Goal: Obtain resource: Obtain resource

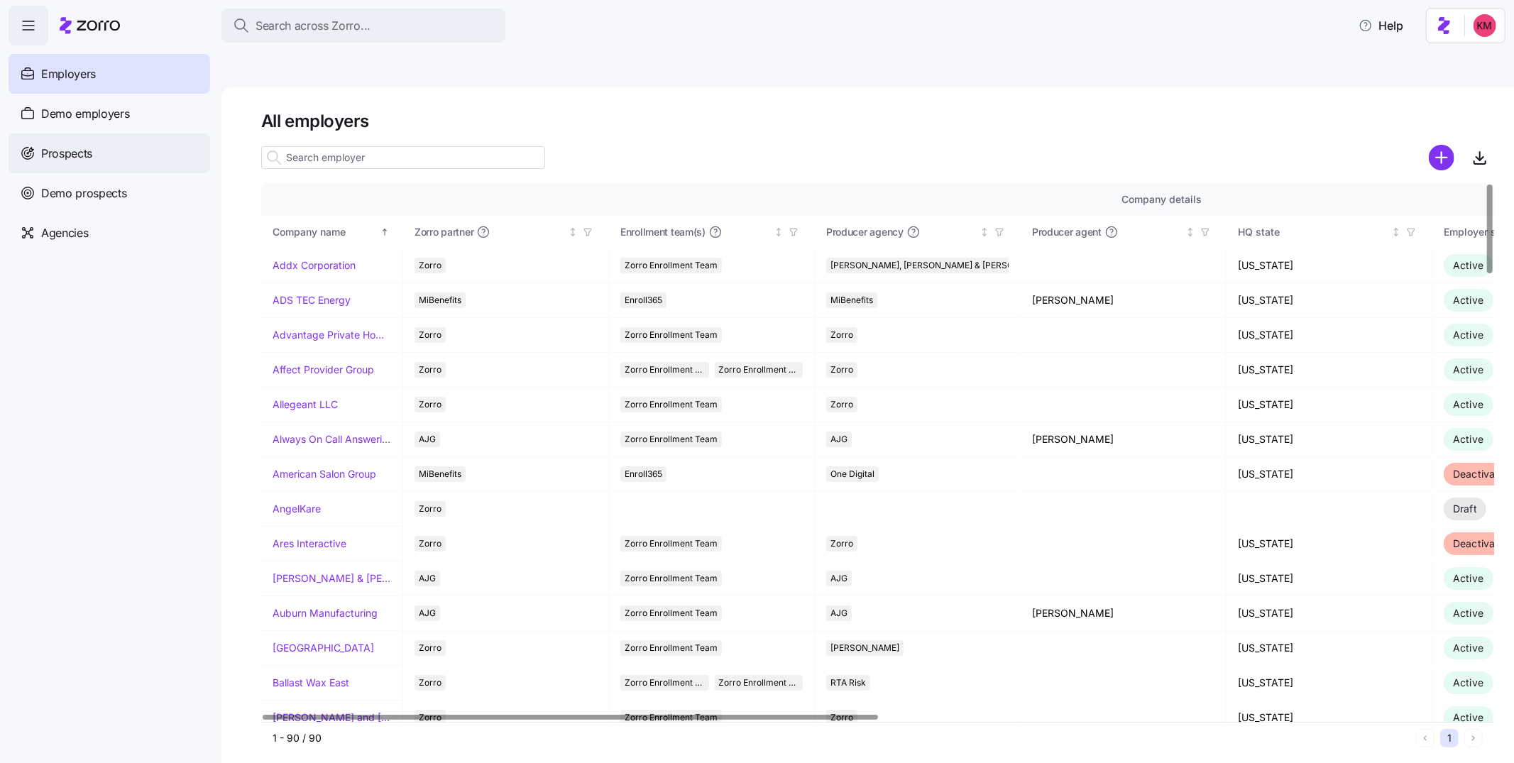
click at [112, 148] on div "Prospects" at bounding box center [110, 153] width 202 height 40
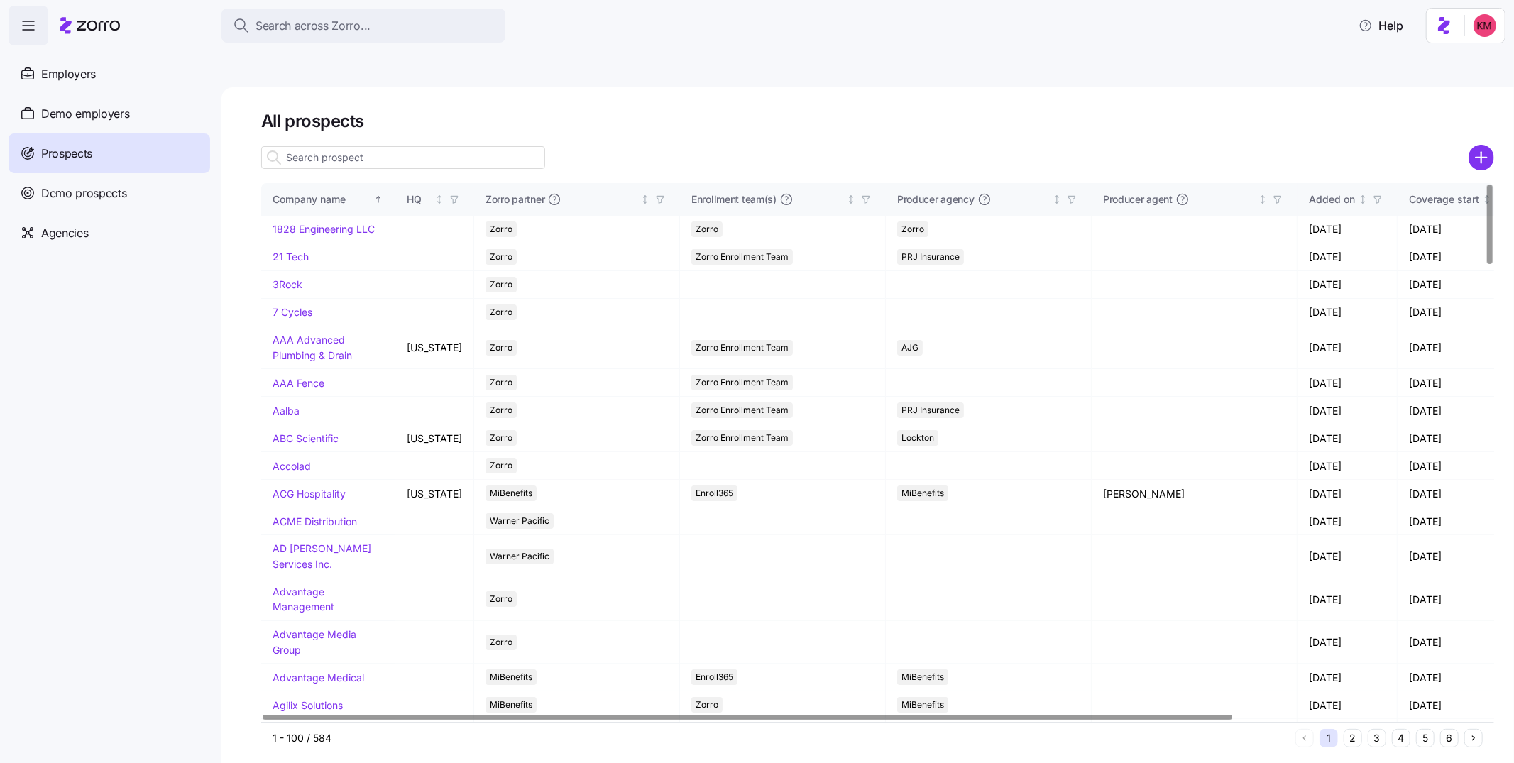
click at [343, 146] on input at bounding box center [403, 157] width 284 height 23
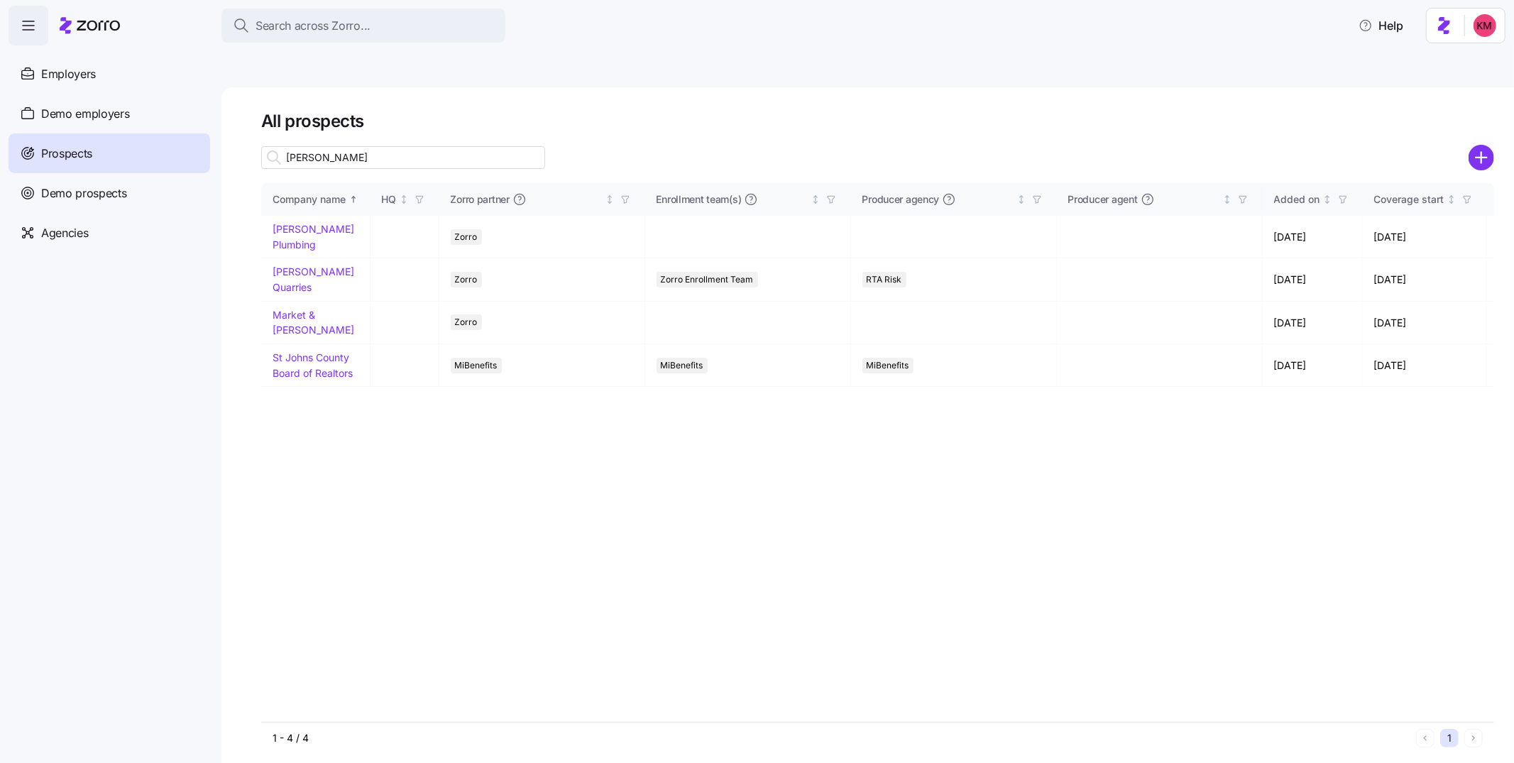
click at [345, 146] on input "[PERSON_NAME]" at bounding box center [403, 157] width 284 height 23
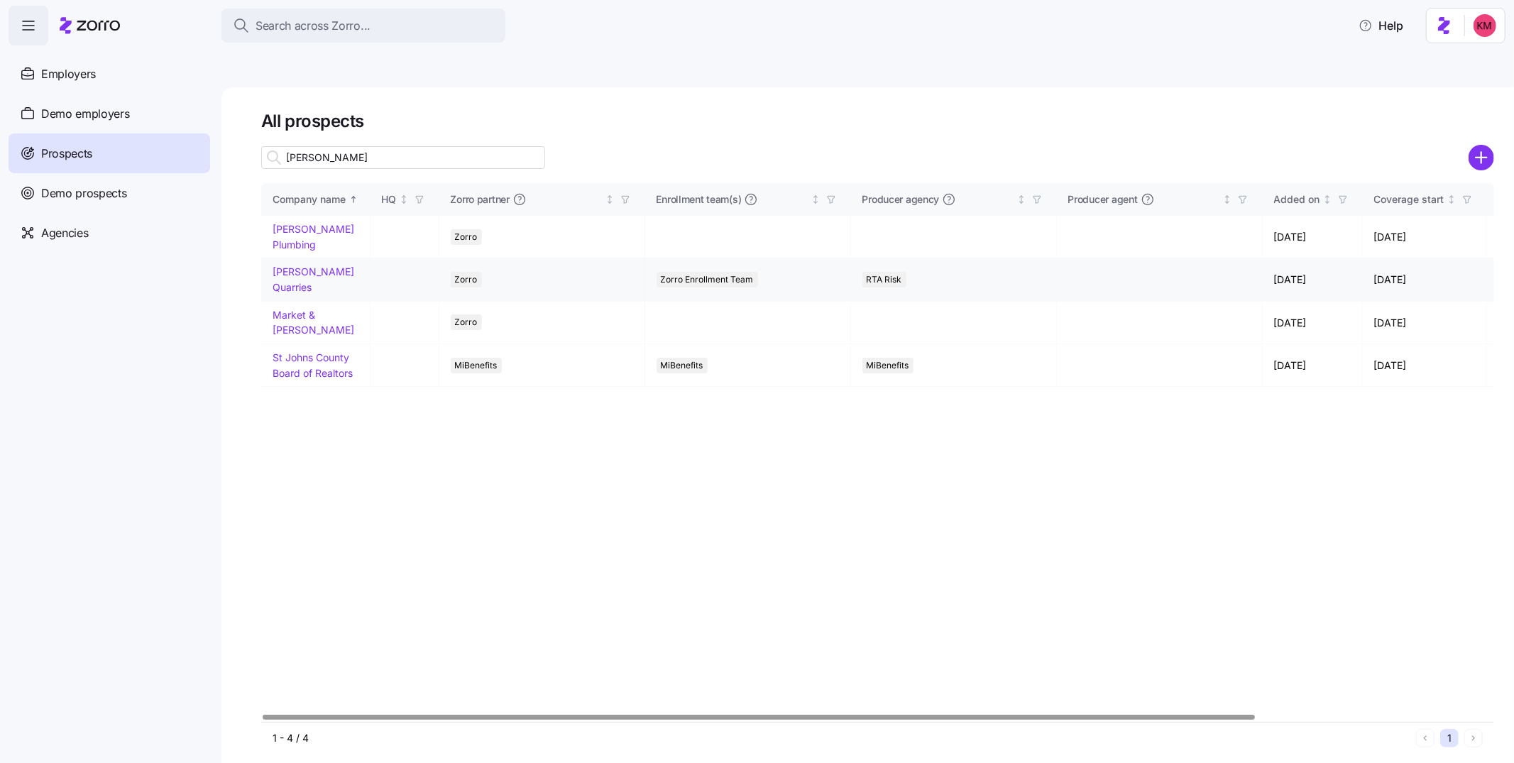
type input "[PERSON_NAME]"
click at [318, 265] on link "[PERSON_NAME] Quarries" at bounding box center [313, 279] width 82 height 28
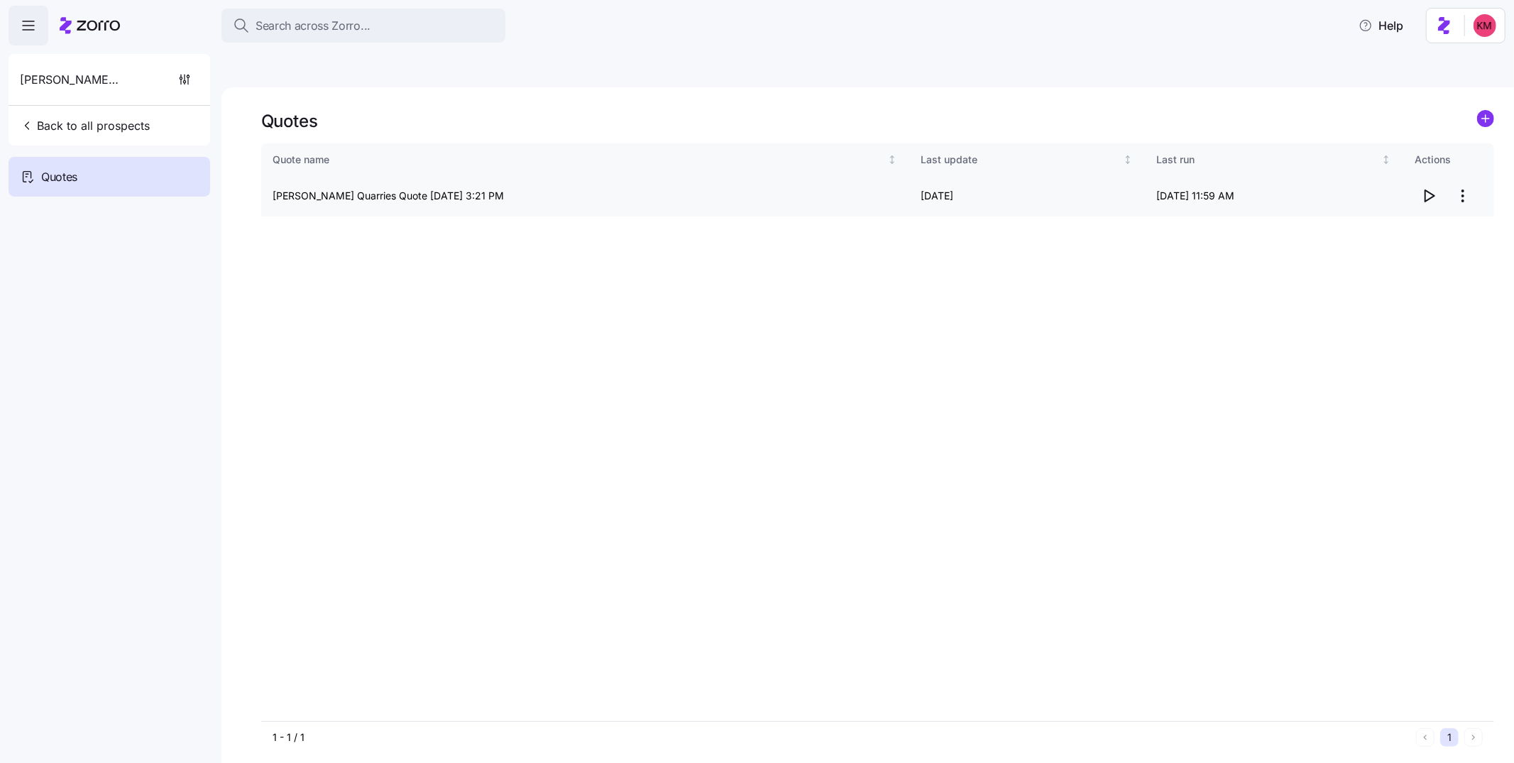
click at [1430, 187] on icon "button" at bounding box center [1428, 195] width 17 height 17
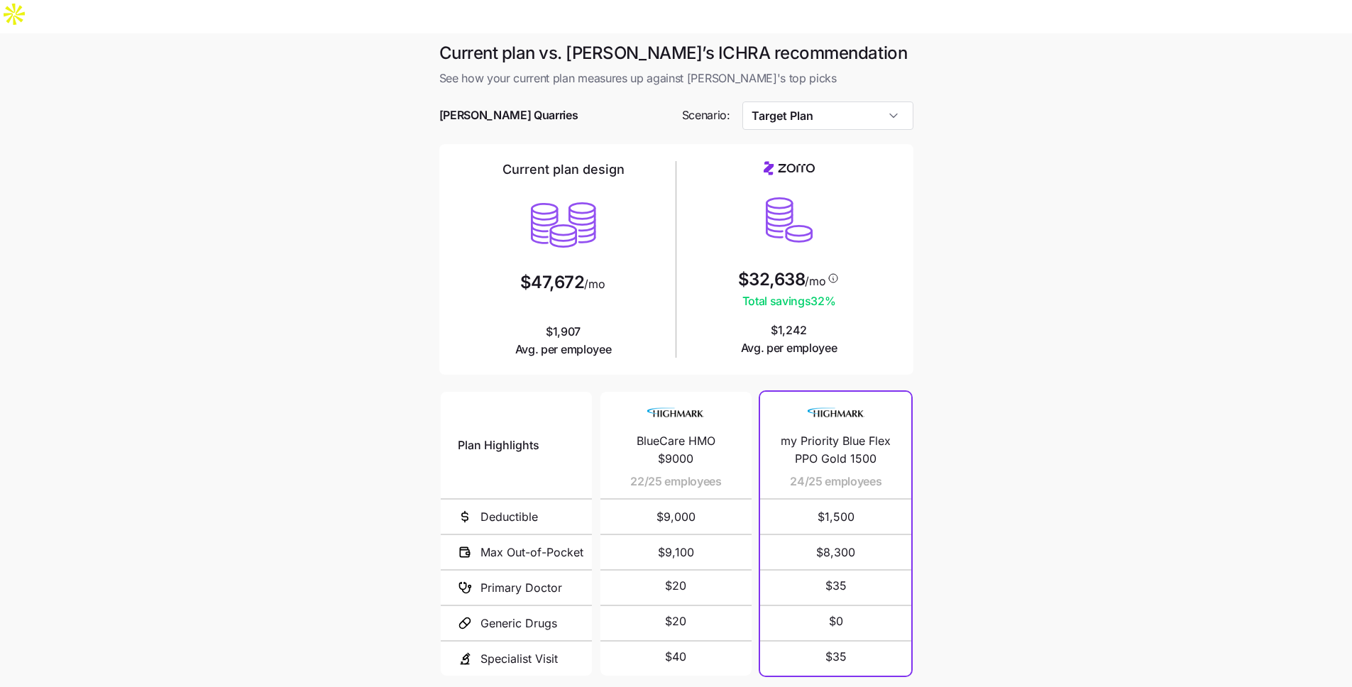
click at [853, 432] on span "my Priority Blue Flex PPO Gold 1500" at bounding box center [835, 449] width 117 height 35
copy span "my Priority Blue Flex PPO Gold 1500"
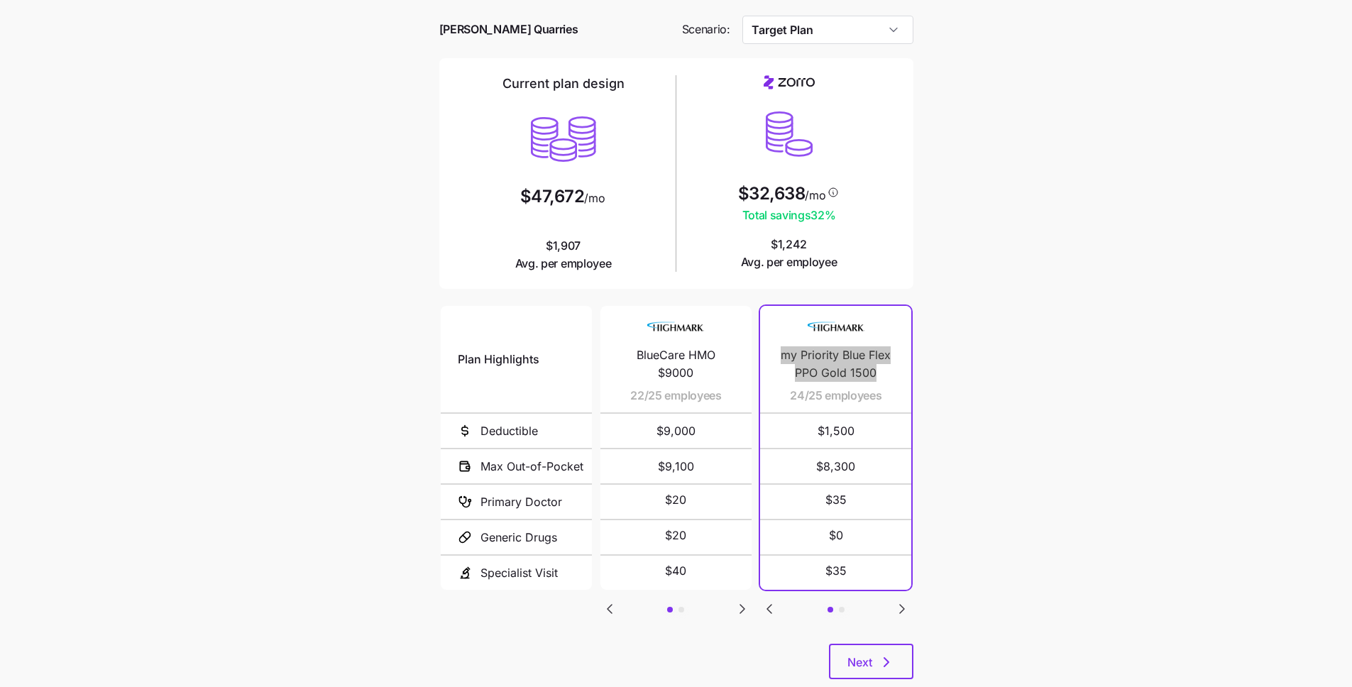
scroll to position [88, 0]
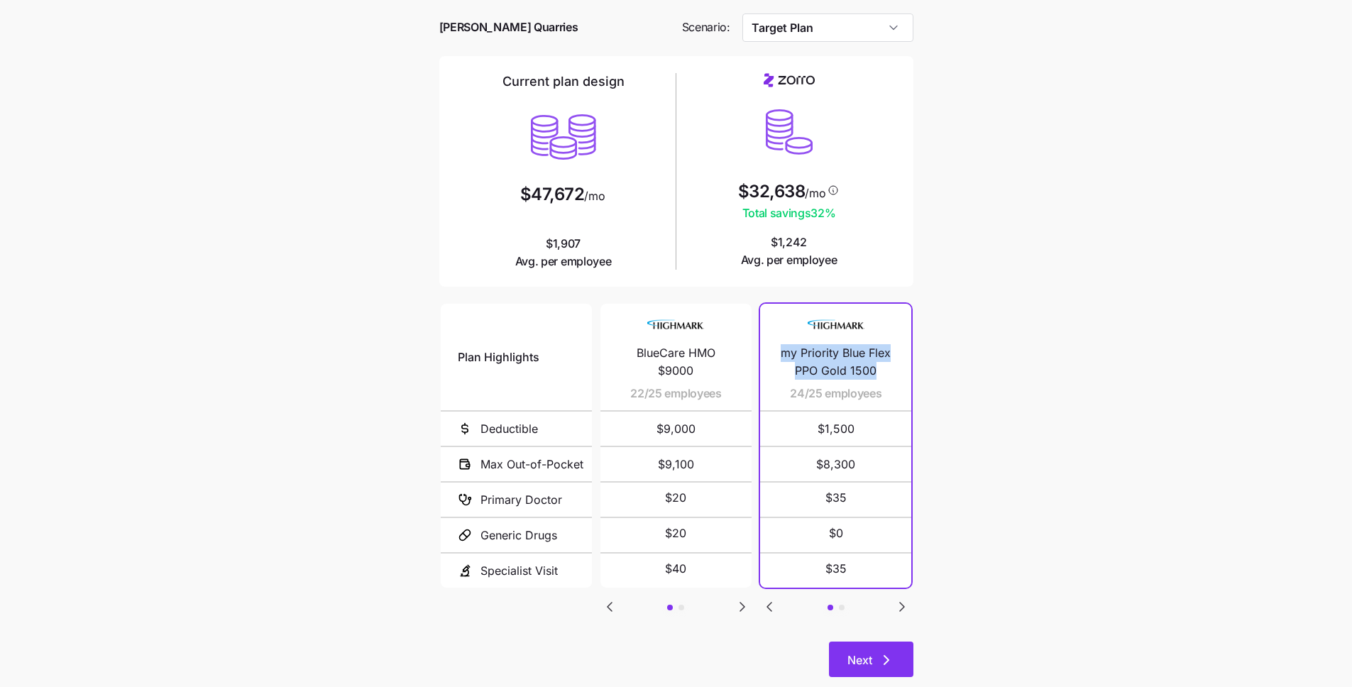
click at [883, 651] on icon "button" at bounding box center [886, 659] width 17 height 17
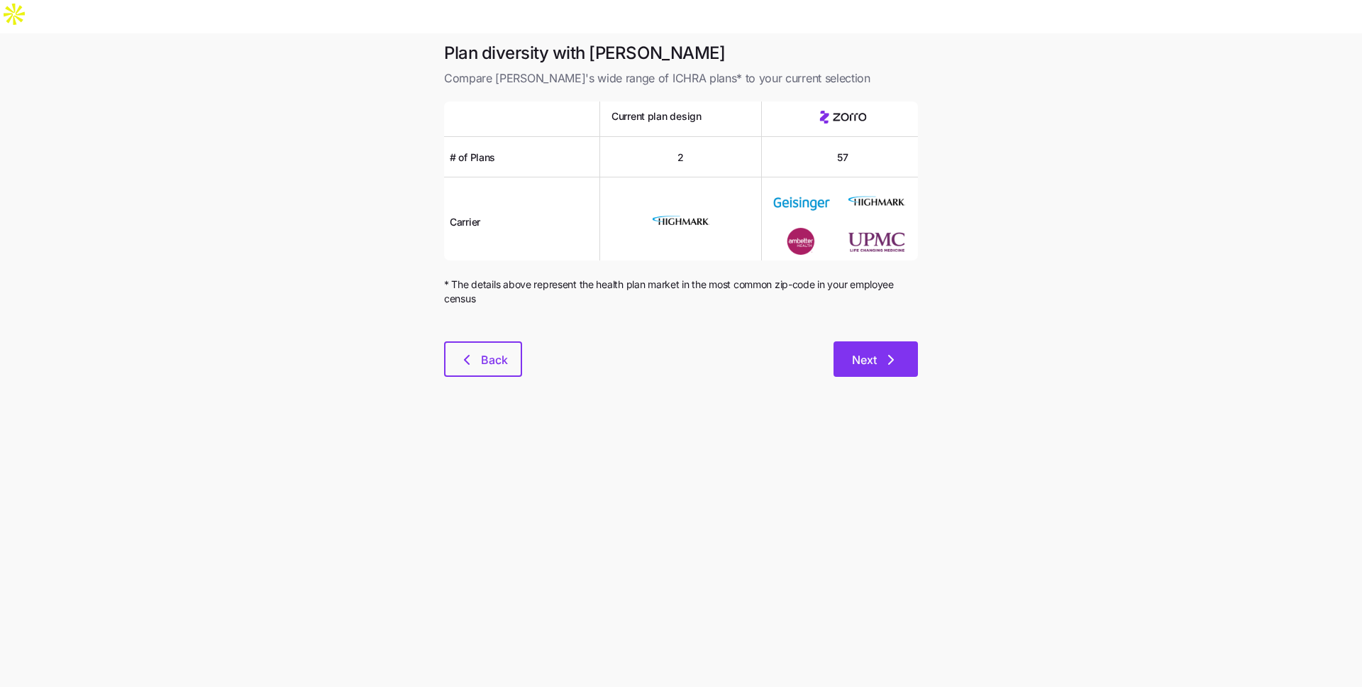
click at [864, 341] on button "Next" at bounding box center [876, 358] width 84 height 35
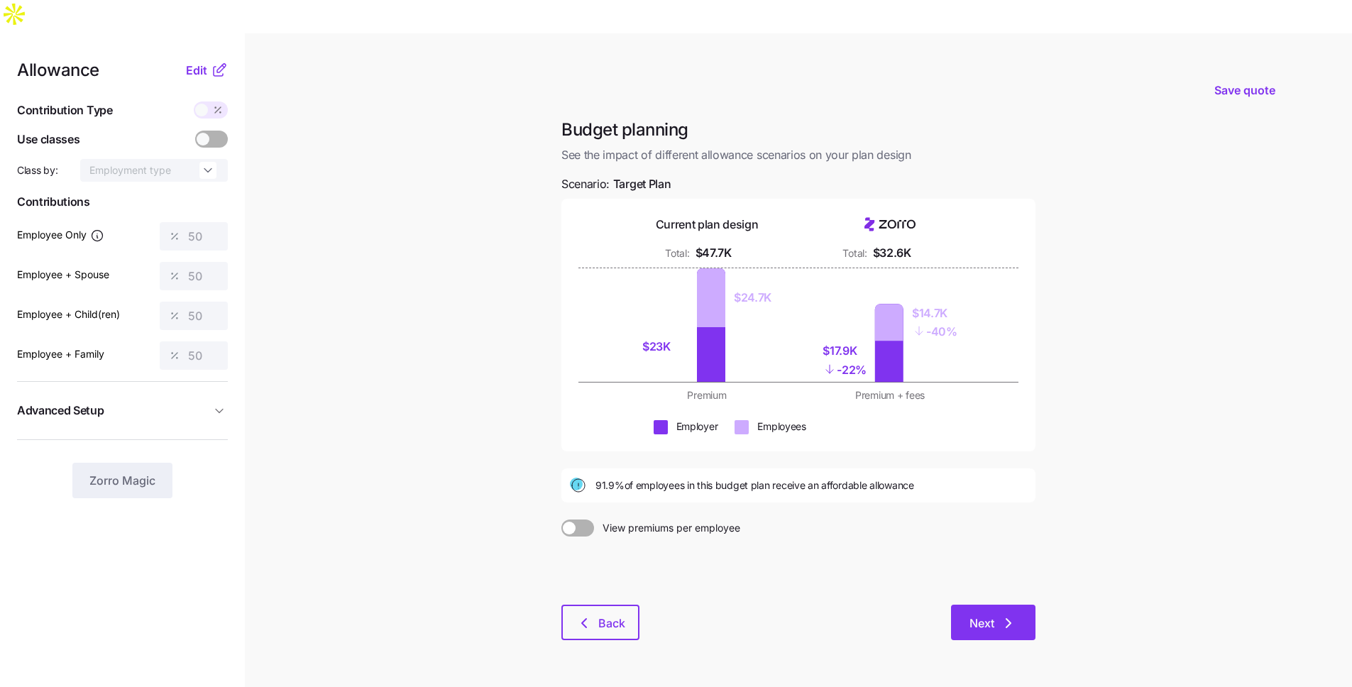
click at [1001, 605] on button "Next" at bounding box center [993, 622] width 84 height 35
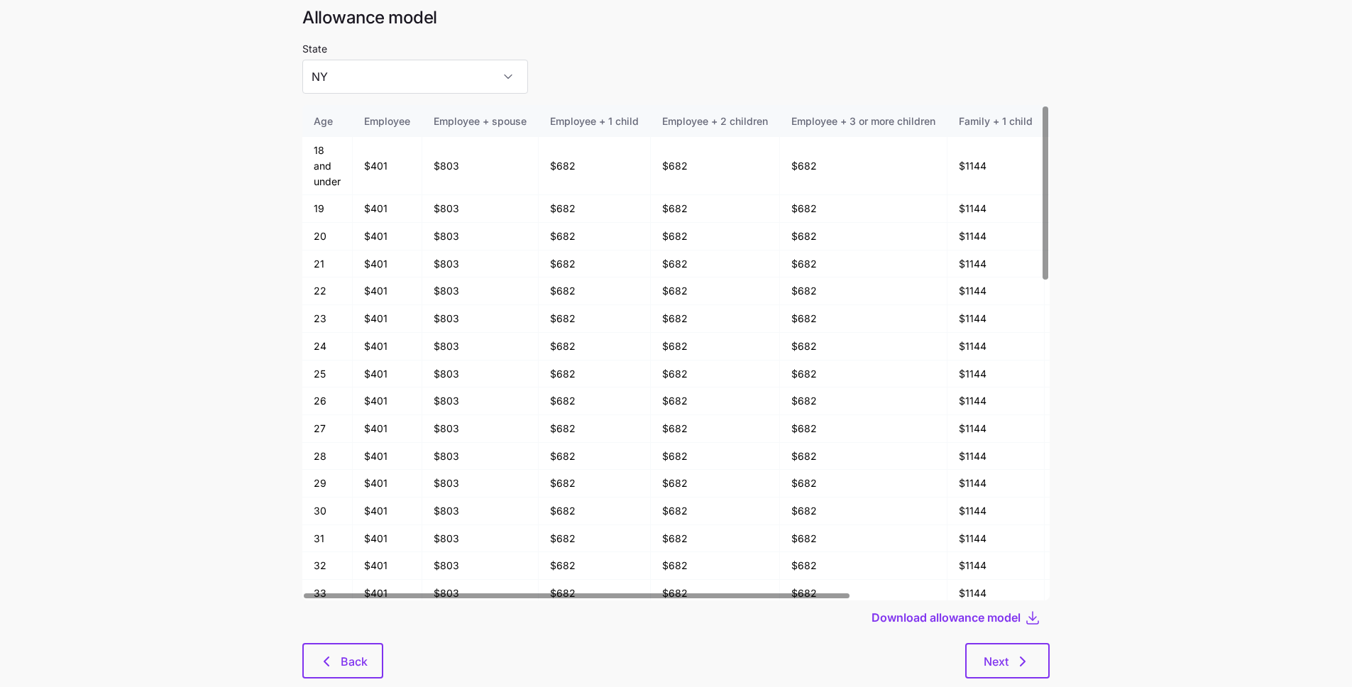
scroll to position [76, 0]
click at [963, 608] on span "Download allowance model" at bounding box center [945, 616] width 149 height 17
click at [998, 652] on span "Next" at bounding box center [995, 660] width 25 height 17
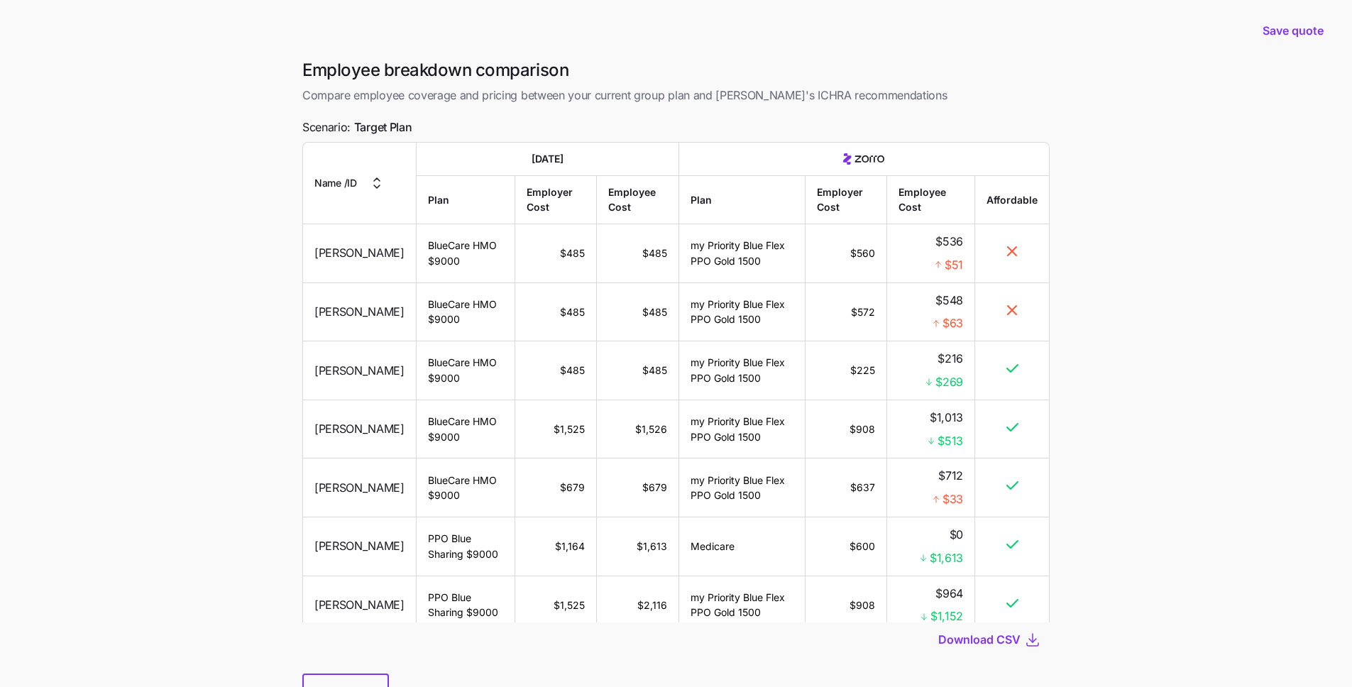
scroll to position [71, 0]
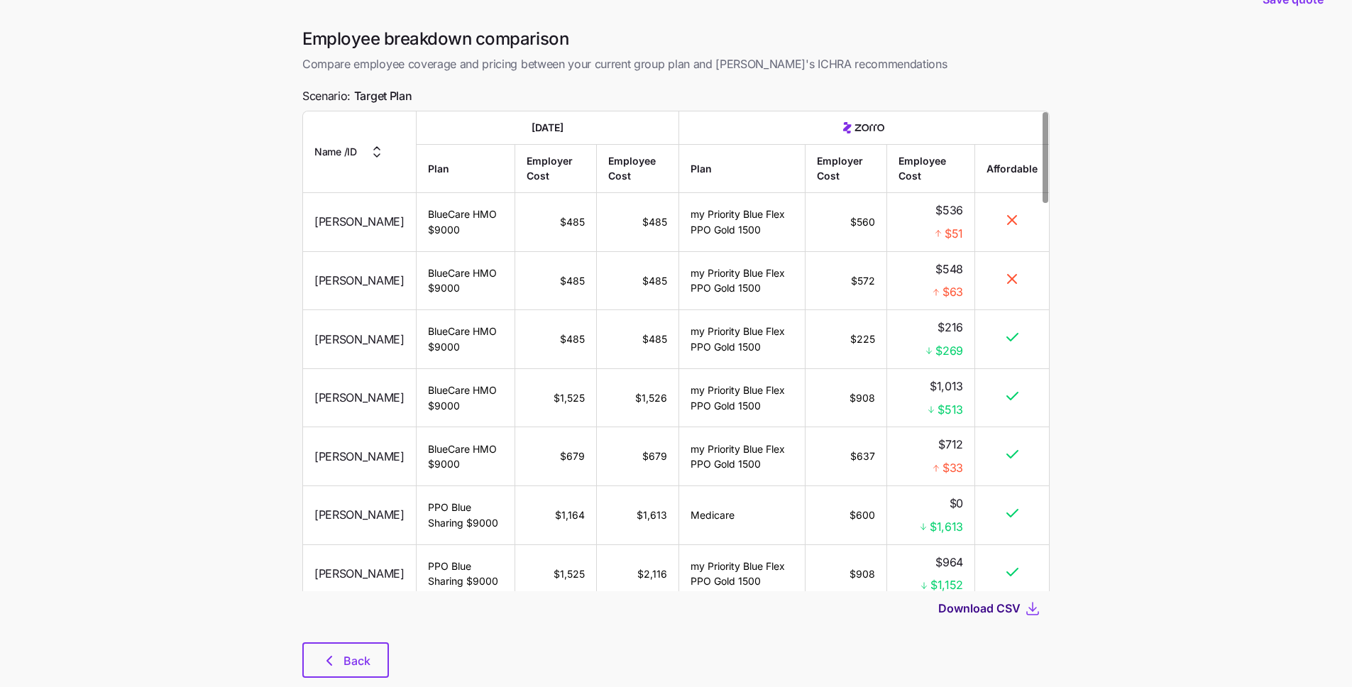
click at [991, 600] on span "Download CSV" at bounding box center [979, 608] width 82 height 17
